Goal: Task Accomplishment & Management: Complete application form

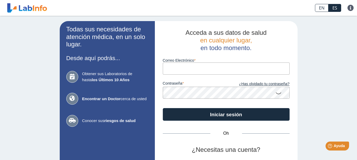
click at [242, 68] on input "Correo Electrónico" at bounding box center [226, 69] width 127 height 12
type input "[EMAIL_ADDRESS][DOMAIN_NAME]"
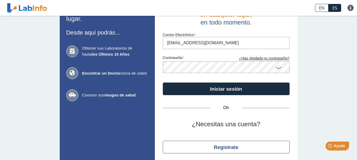
scroll to position [26, 0]
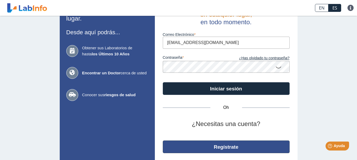
click at [221, 149] on font "Regístrate" at bounding box center [226, 147] width 25 height 6
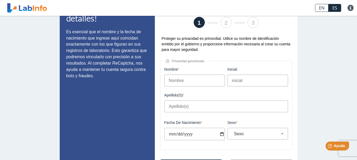
click at [207, 81] on input "Nombre" at bounding box center [194, 81] width 60 height 12
type input "[PERSON_NAME]"
click at [200, 107] on input "Torrres" at bounding box center [226, 107] width 124 height 12
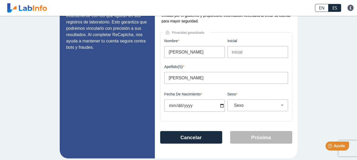
scroll to position [55, 0]
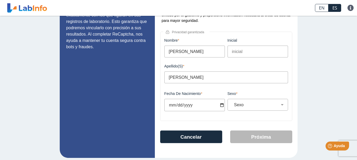
type input "[PERSON_NAME]"
click at [182, 103] on input "Fecha de nacimiento" at bounding box center [194, 105] width 60 height 12
click at [171, 103] on input "Fecha de nacimiento" at bounding box center [194, 105] width 60 height 12
type input "[DATE]"
click at [256, 107] on select "Sexo Masculino Femenino" at bounding box center [260, 104] width 56 height 5
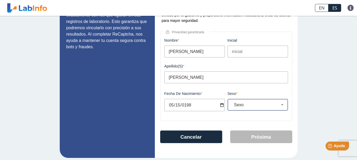
select select "F"
click at [232, 102] on select "Sexo Masculino Femenino" at bounding box center [260, 104] width 56 height 5
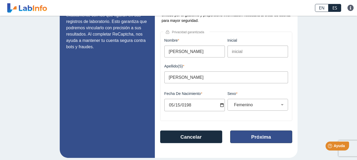
click at [247, 133] on button "Próxima" at bounding box center [261, 137] width 62 height 13
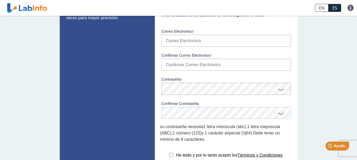
scroll to position [45, 0]
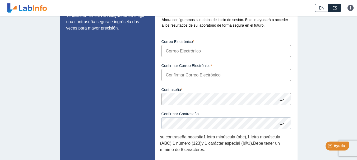
click at [195, 50] on input "Correo Electrónico" at bounding box center [225, 51] width 129 height 12
type input "[EMAIL_ADDRESS][DOMAIN_NAME]"
click at [205, 76] on input "Confirmar Correo Electrónico" at bounding box center [225, 75] width 129 height 12
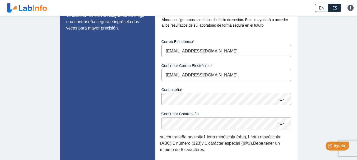
type input "[EMAIL_ADDRESS][DOMAIN_NAME]"
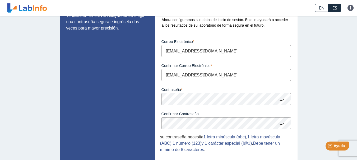
click at [280, 100] on icon at bounding box center [281, 100] width 6 height 10
click at [281, 123] on icon at bounding box center [281, 124] width 6 height 10
click at [280, 100] on icon at bounding box center [281, 100] width 6 height 10
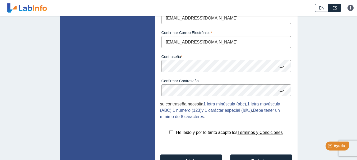
scroll to position [78, 0]
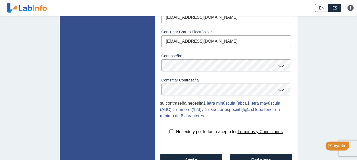
click at [169, 131] on input "checkbox" at bounding box center [171, 132] width 4 height 4
checkbox input "true"
click at [252, 159] on font "Próxima" at bounding box center [261, 161] width 20 height 6
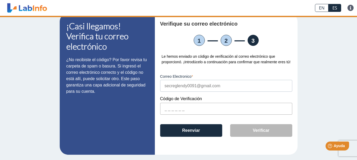
scroll to position [13, 0]
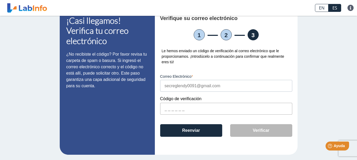
click at [185, 110] on input "text" at bounding box center [226, 109] width 132 height 12
paste input "76F2A8"
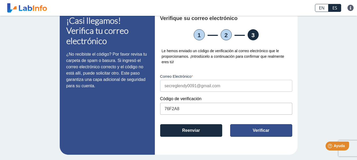
type input "76F2A8"
click at [248, 129] on button "Verificar" at bounding box center [261, 130] width 62 height 13
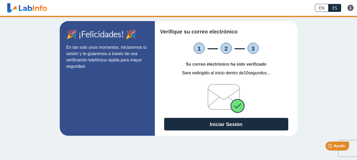
scroll to position [0, 0]
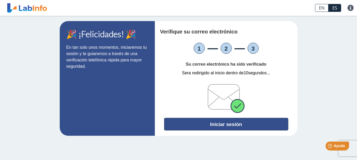
click at [228, 123] on font "Iniciar sesión" at bounding box center [226, 125] width 32 height 6
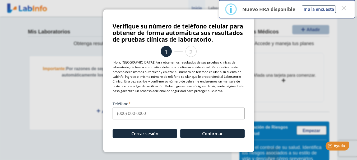
click at [138, 115] on input "Teléfono" at bounding box center [179, 114] width 132 height 12
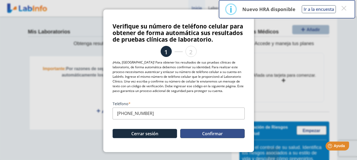
type input "[PHONE_NUMBER]"
click at [194, 130] on button "Confirmar" at bounding box center [212, 133] width 64 height 9
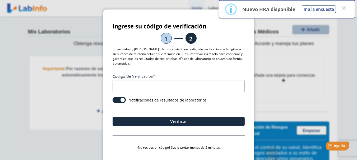
click at [139, 87] on input "Código de verificación" at bounding box center [179, 86] width 132 height 12
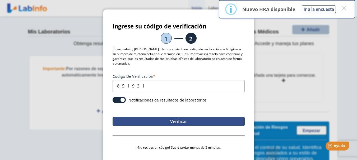
type input "851931"
click at [155, 121] on button "Verificar" at bounding box center [179, 121] width 132 height 9
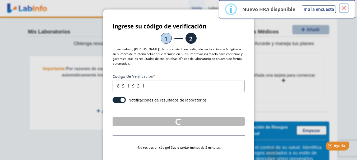
click at [344, 9] on font "×" at bounding box center [343, 8] width 7 height 13
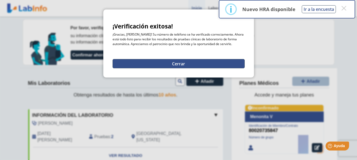
click at [183, 63] on font "Cerrar" at bounding box center [178, 64] width 13 height 6
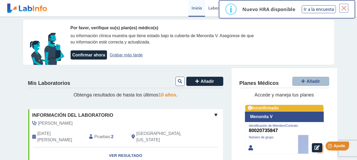
click at [341, 10] on font "×" at bounding box center [343, 8] width 7 height 13
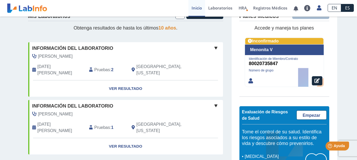
scroll to position [68, 0]
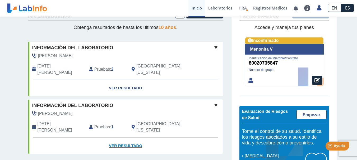
click at [127, 144] on font "Ver resultado" at bounding box center [125, 146] width 33 height 4
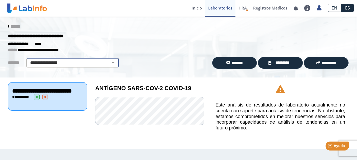
click at [112, 62] on select "**********" at bounding box center [72, 63] width 89 height 6
click at [28, 60] on select "**********" at bounding box center [72, 63] width 89 height 6
click at [48, 94] on div "**********" at bounding box center [47, 91] width 71 height 6
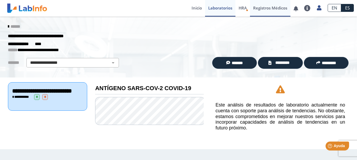
click at [275, 9] on font "Registros Médicos" at bounding box center [270, 7] width 34 height 5
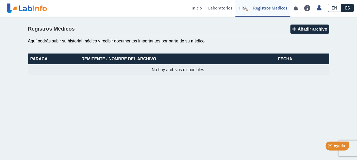
click at [245, 8] on font "HRA" at bounding box center [242, 7] width 8 height 5
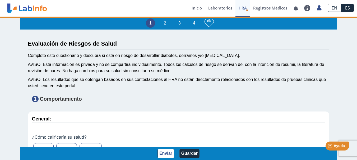
type input "[PERSON_NAME]"
type input "[DATE]"
select select
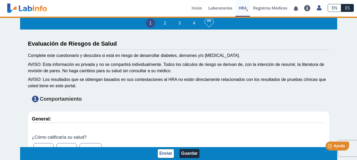
select select
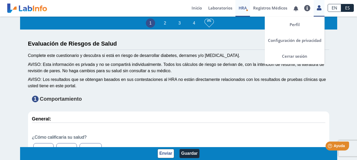
click at [320, 8] on icon at bounding box center [319, 8] width 4 height 4
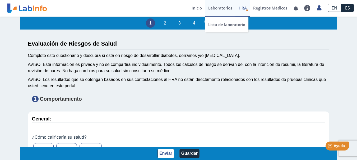
click at [218, 10] on font "Laboratorios" at bounding box center [220, 7] width 24 height 5
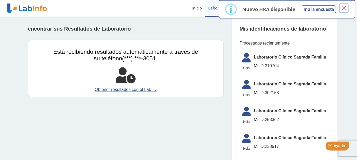
click at [342, 9] on font "×" at bounding box center [343, 8] width 7 height 13
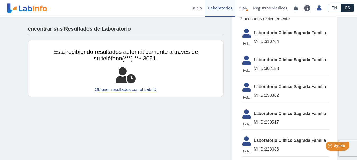
scroll to position [26, 0]
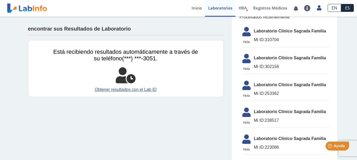
drag, startPoint x: 352, startPoint y: 95, endPoint x: 350, endPoint y: 106, distance: 10.7
click at [350, 106] on div "encontrar sus Resultados de Laboratorio Está recibiendo resultados automáticame…" at bounding box center [178, 106] width 357 height 233
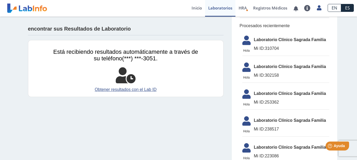
scroll to position [0, 0]
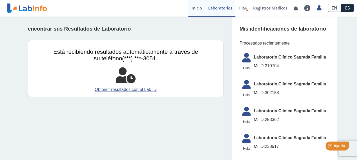
click at [199, 8] on font "Inicio" at bounding box center [196, 7] width 10 height 5
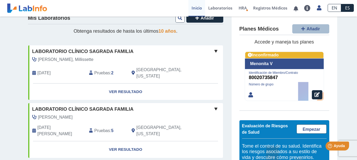
scroll to position [64, 0]
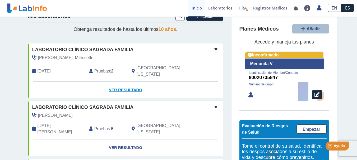
click at [138, 88] on font "Ver resultado" at bounding box center [125, 90] width 33 height 4
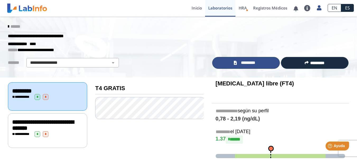
click at [243, 60] on span "*********" at bounding box center [247, 63] width 19 height 6
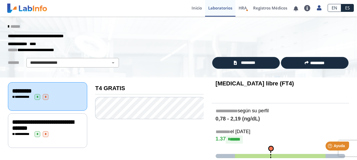
click at [8, 25] on icon at bounding box center [8, 27] width 1 height 4
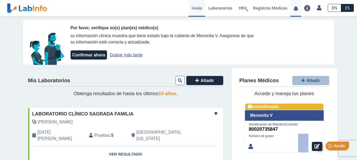
click at [294, 9] on link at bounding box center [295, 9] width 11 height 4
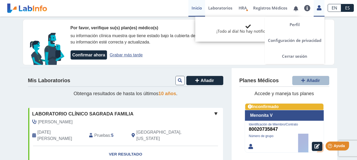
click at [317, 7] on icon at bounding box center [319, 8] width 4 height 4
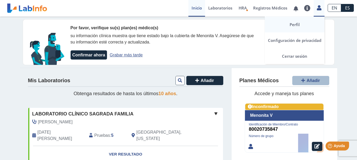
click at [293, 26] on font "Perfil" at bounding box center [294, 24] width 10 height 5
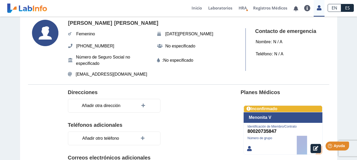
scroll to position [25, 0]
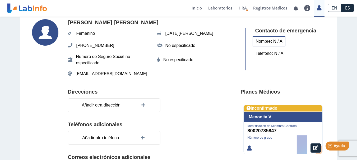
click at [282, 43] on div "Nombre : N / A" at bounding box center [268, 41] width 33 height 10
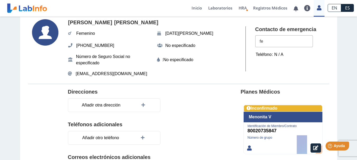
type input "f"
type input "[PERSON_NAME]"
click at [275, 53] on font ": N / A" at bounding box center [277, 54] width 11 height 4
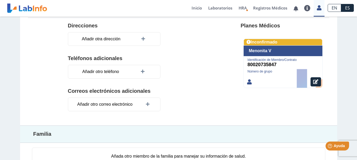
scroll to position [92, 0]
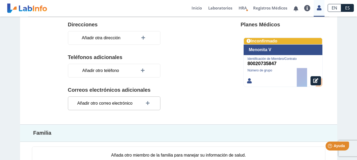
type input "[PHONE_NUMBER]"
click at [134, 104] on div "Añadir otro correo electrónico" at bounding box center [114, 104] width 92 height 14
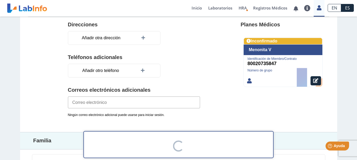
click at [129, 103] on input "email" at bounding box center [134, 103] width 132 height 12
click at [226, 110] on section "Direcciones Añadir otra dirección Teléfonos adicionales Añadir otro teléfono Co…" at bounding box center [178, 75] width 301 height 116
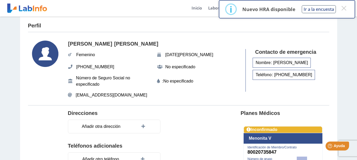
scroll to position [0, 0]
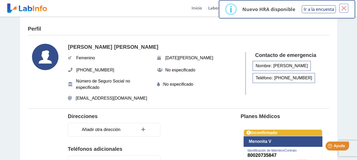
click at [345, 9] on font "×" at bounding box center [343, 8] width 7 height 13
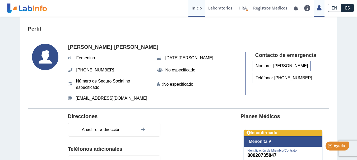
click at [195, 7] on font "Inicio" at bounding box center [196, 7] width 10 height 5
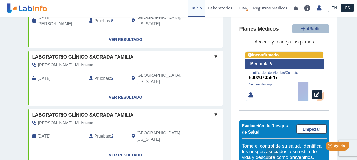
scroll to position [103, 0]
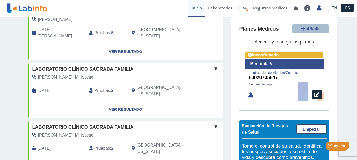
drag, startPoint x: 330, startPoint y: 103, endPoint x: 330, endPoint y: 121, distance: 17.7
click at [330, 121] on div "Planes Médicos Añadir Accede y maneja tus planes Inconfirmado Menonita V Identi…" at bounding box center [284, 109] width 106 height 184
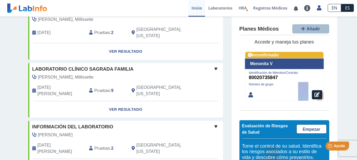
scroll to position [0, 0]
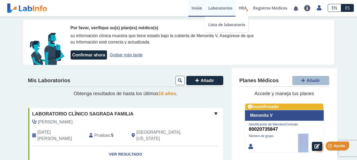
click at [219, 11] on link "Laboratorios" at bounding box center [220, 8] width 30 height 17
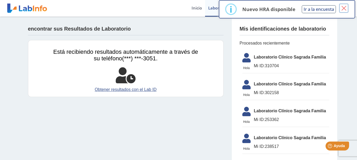
click at [344, 10] on font "×" at bounding box center [343, 8] width 7 height 13
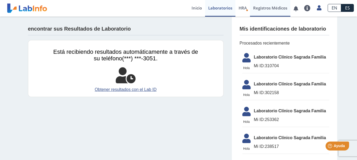
click at [276, 5] on font "Registros Médicos" at bounding box center [270, 8] width 34 height 17
